Goal: Check status: Check status

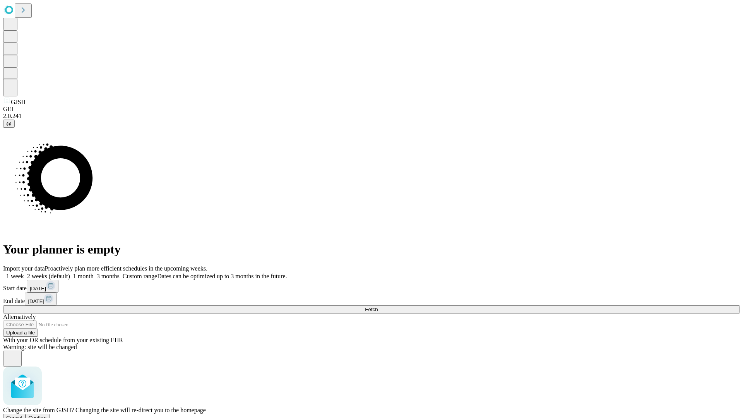
click at [47, 415] on span "Confirm" at bounding box center [38, 418] width 18 height 6
click at [24, 273] on label "1 week" at bounding box center [13, 276] width 21 height 7
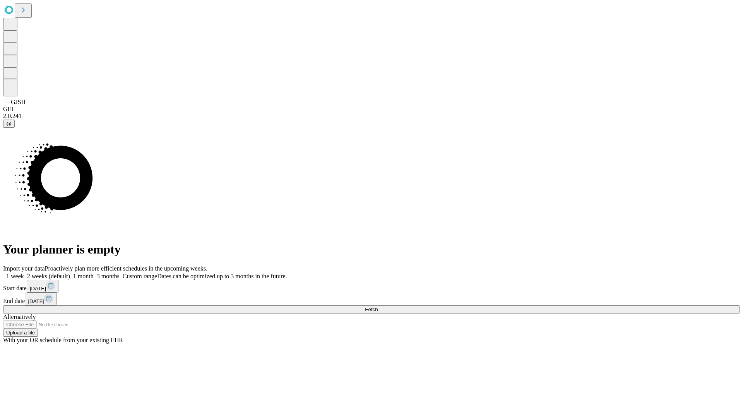
click at [378, 307] on span "Fetch" at bounding box center [371, 310] width 13 height 6
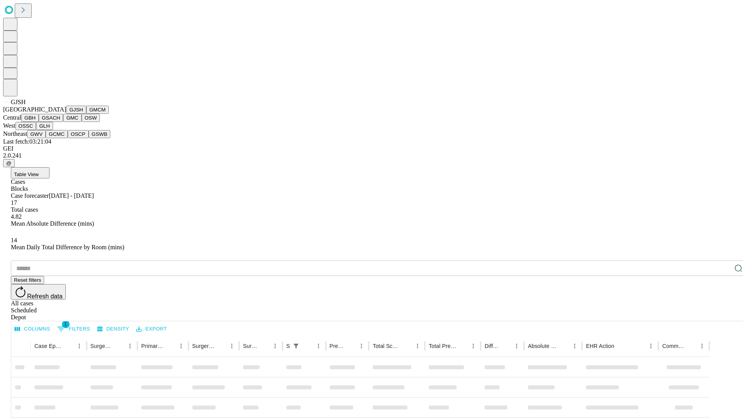
click at [86, 114] on button "GMCM" at bounding box center [97, 110] width 22 height 8
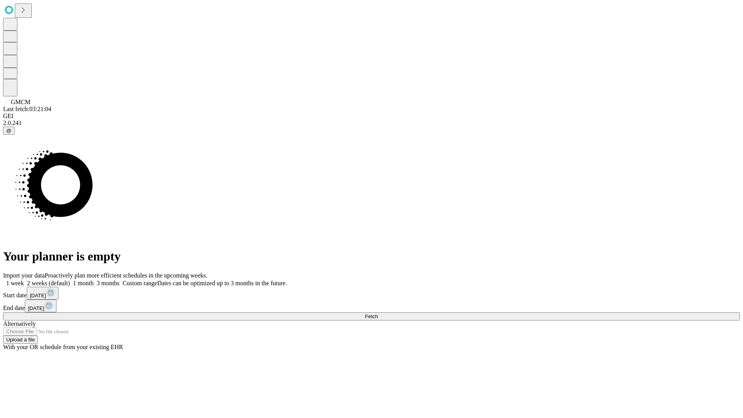
click at [378, 313] on span "Fetch" at bounding box center [371, 316] width 13 height 6
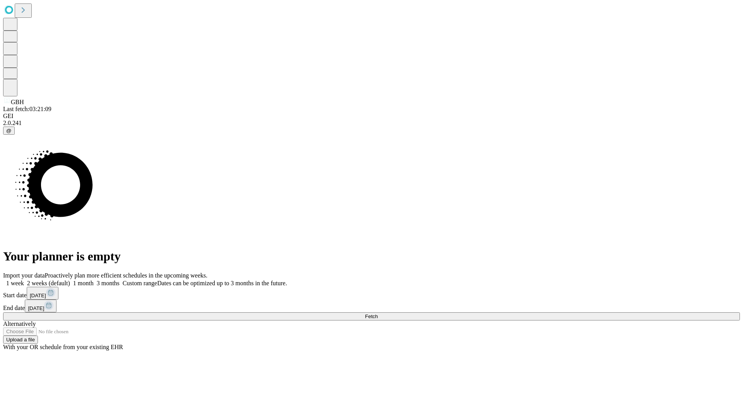
click at [24, 280] on label "1 week" at bounding box center [13, 283] width 21 height 7
click at [378, 313] on span "Fetch" at bounding box center [371, 316] width 13 height 6
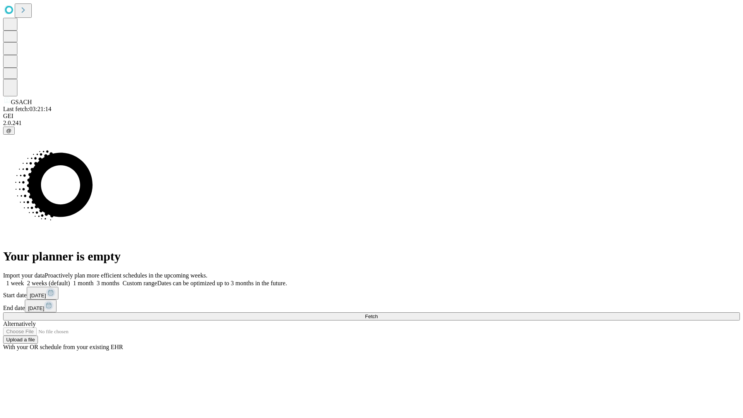
click at [24, 280] on label "1 week" at bounding box center [13, 283] width 21 height 7
click at [378, 313] on span "Fetch" at bounding box center [371, 316] width 13 height 6
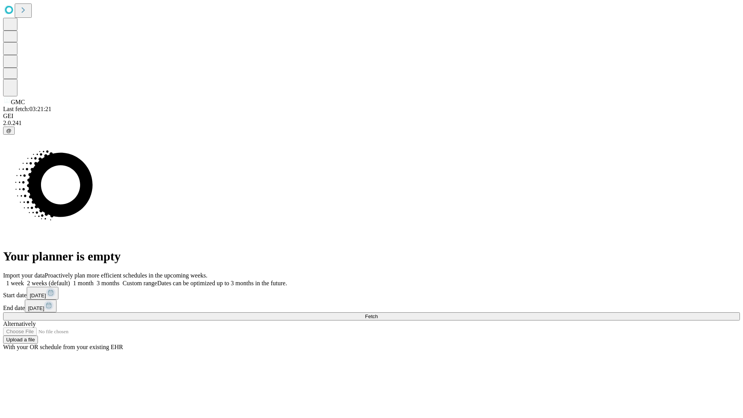
click at [378, 313] on span "Fetch" at bounding box center [371, 316] width 13 height 6
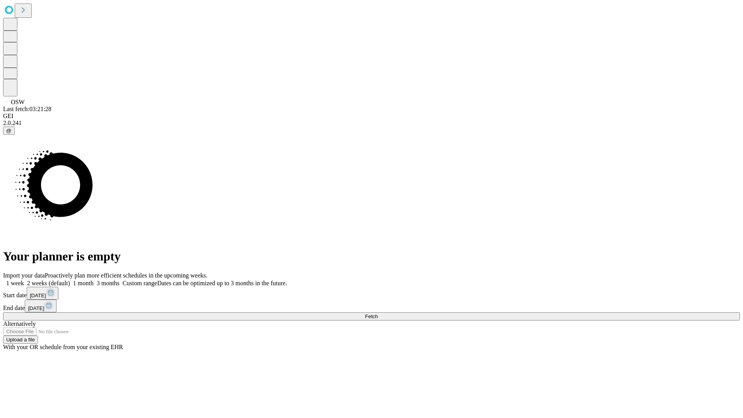
click at [24, 280] on label "1 week" at bounding box center [13, 283] width 21 height 7
click at [378, 313] on span "Fetch" at bounding box center [371, 316] width 13 height 6
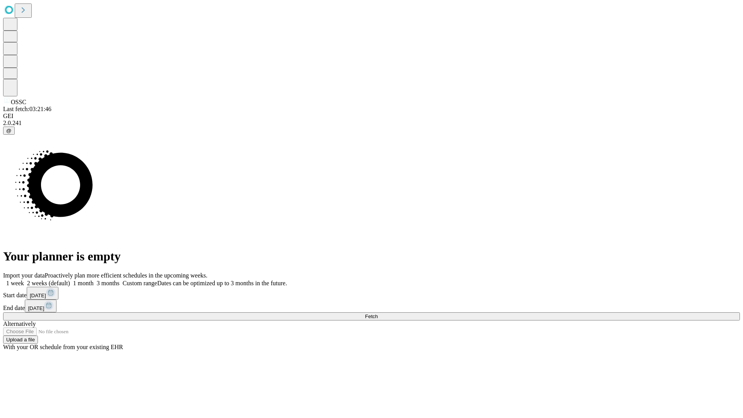
click at [24, 280] on label "1 week" at bounding box center [13, 283] width 21 height 7
click at [378, 313] on span "Fetch" at bounding box center [371, 316] width 13 height 6
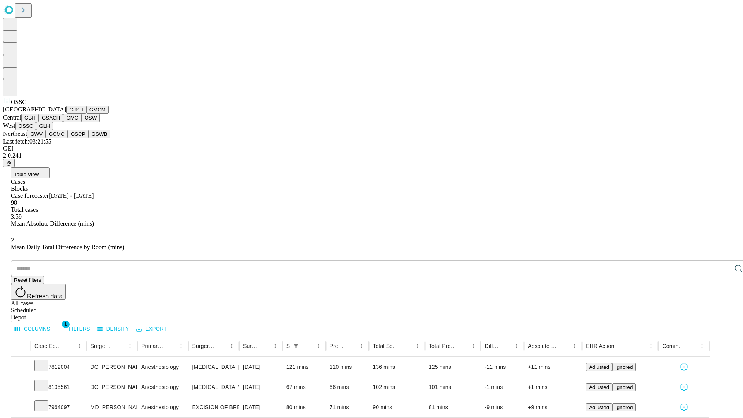
click at [53, 130] on button "GLH" at bounding box center [44, 126] width 17 height 8
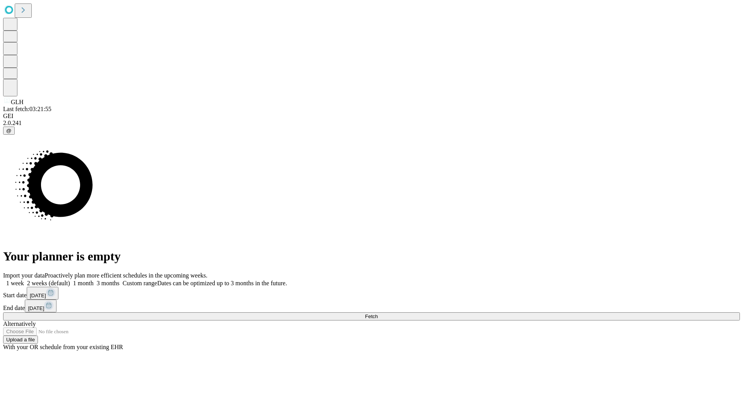
click at [24, 280] on label "1 week" at bounding box center [13, 283] width 21 height 7
click at [378, 313] on span "Fetch" at bounding box center [371, 316] width 13 height 6
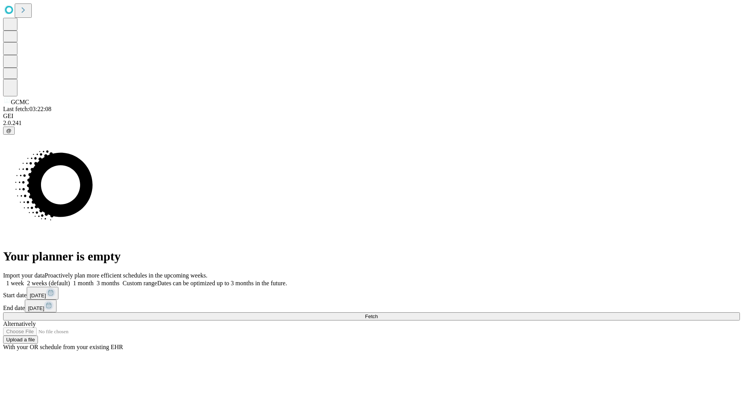
click at [24, 280] on label "1 week" at bounding box center [13, 283] width 21 height 7
click at [378, 313] on span "Fetch" at bounding box center [371, 316] width 13 height 6
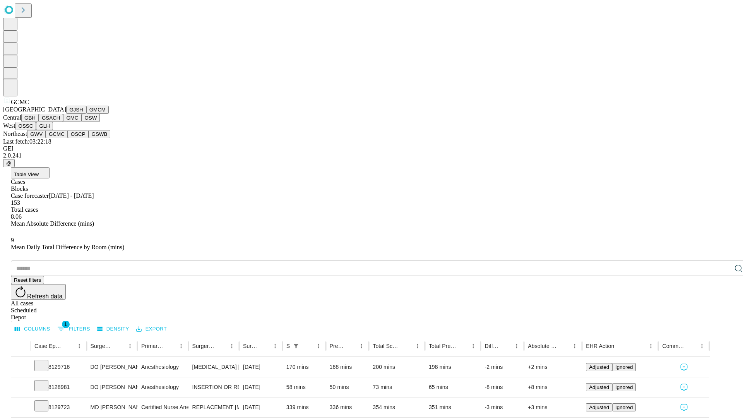
click at [68, 138] on button "OSCP" at bounding box center [78, 134] width 21 height 8
